Goal: Information Seeking & Learning: Understand process/instructions

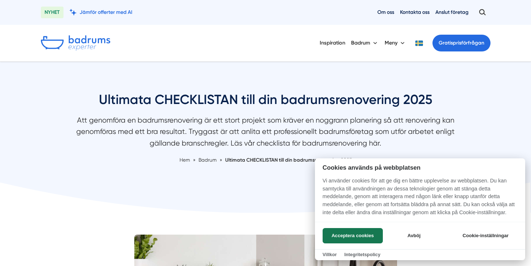
scroll to position [1, 0]
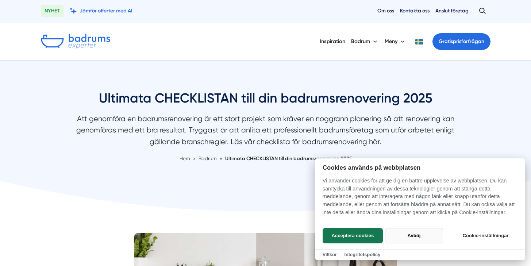
click at [420, 236] on button "Avböj" at bounding box center [414, 235] width 58 height 15
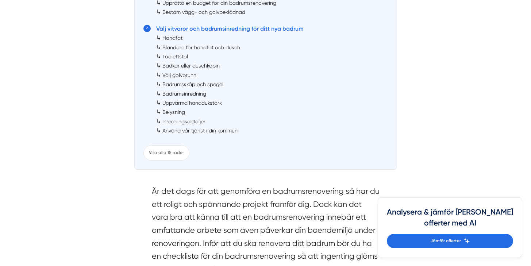
scroll to position [464, 0]
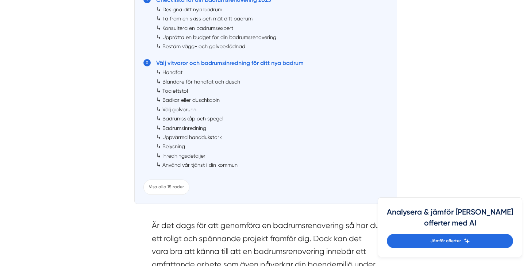
click at [173, 110] on link "Välj golvbrunn" at bounding box center [179, 110] width 34 height 6
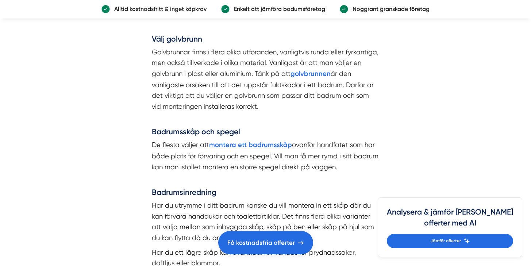
scroll to position [2687, 0]
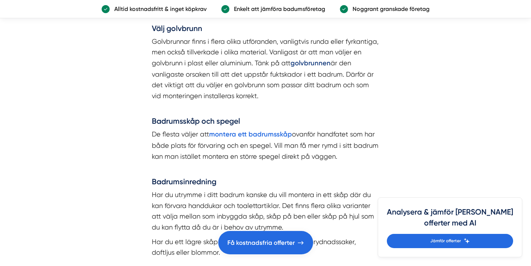
click at [309, 62] on strong "golvbrunnen" at bounding box center [310, 63] width 40 height 8
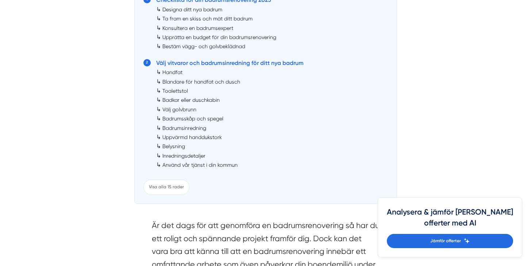
click at [181, 166] on link "Använd vår tjänst i din kommun" at bounding box center [199, 165] width 75 height 6
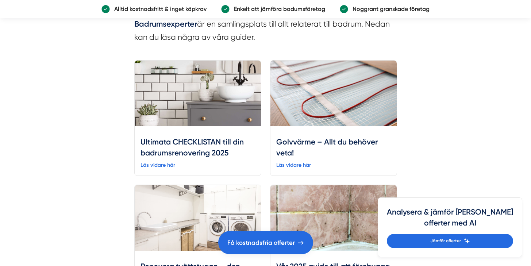
scroll to position [5116, 0]
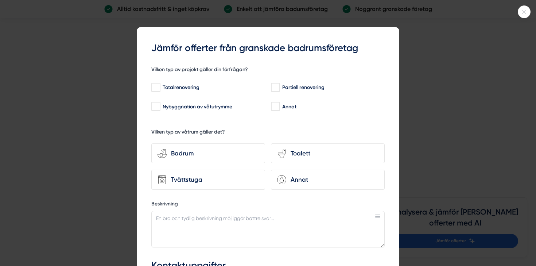
scroll to position [1363, 0]
